Goal: Task Accomplishment & Management: Use online tool/utility

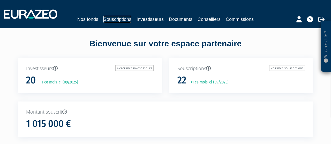
click at [119, 22] on link "Souscriptions" at bounding box center [117, 19] width 28 height 7
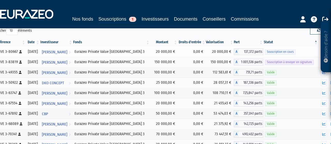
scroll to position [54, 0]
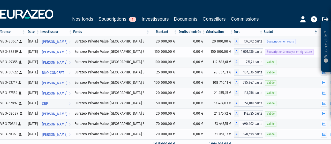
click at [281, 52] on span "Souscription à envoyer en signature" at bounding box center [289, 52] width 49 height 5
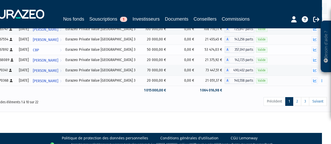
scroll to position [27, 9]
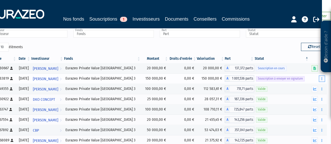
click at [323, 79] on button "button" at bounding box center [321, 79] width 6 height 6
click at [311, 87] on link "Envoyer à signer" at bounding box center [308, 88] width 29 height 9
